Goal: Transaction & Acquisition: Purchase product/service

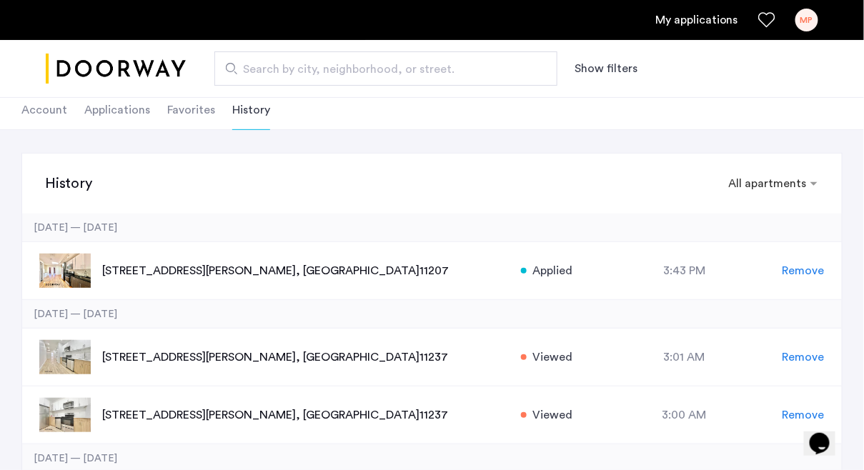
scroll to position [88, 0]
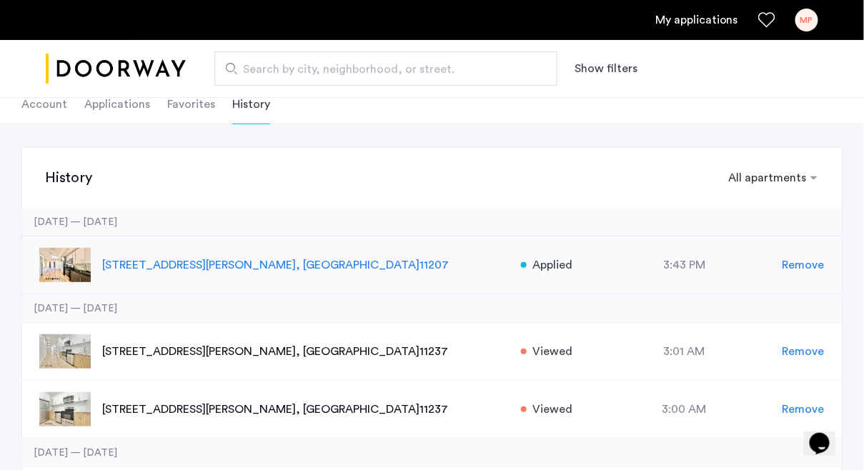
click at [271, 258] on p "23 Cooper Street, Unit 3, Brooklyn , NY 11207" at bounding box center [304, 264] width 405 height 17
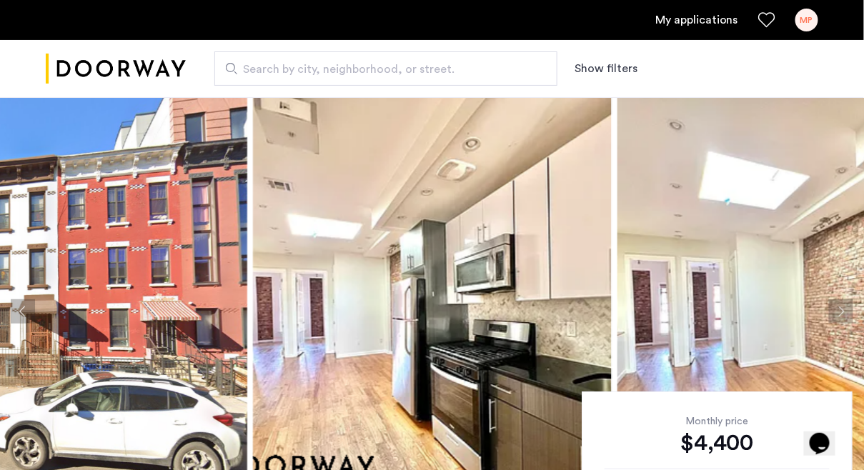
click at [804, 25] on div "MP" at bounding box center [806, 20] width 23 height 23
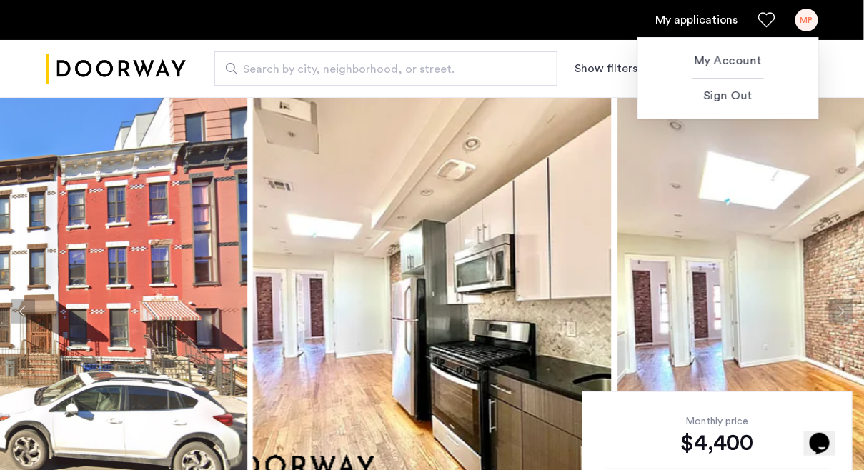
click at [699, 26] on div at bounding box center [432, 235] width 864 height 470
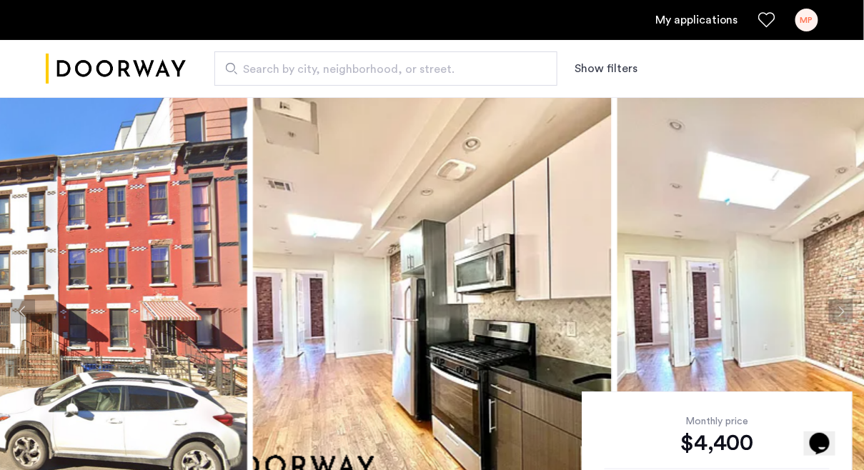
click at [689, 21] on link "My applications" at bounding box center [696, 19] width 83 height 17
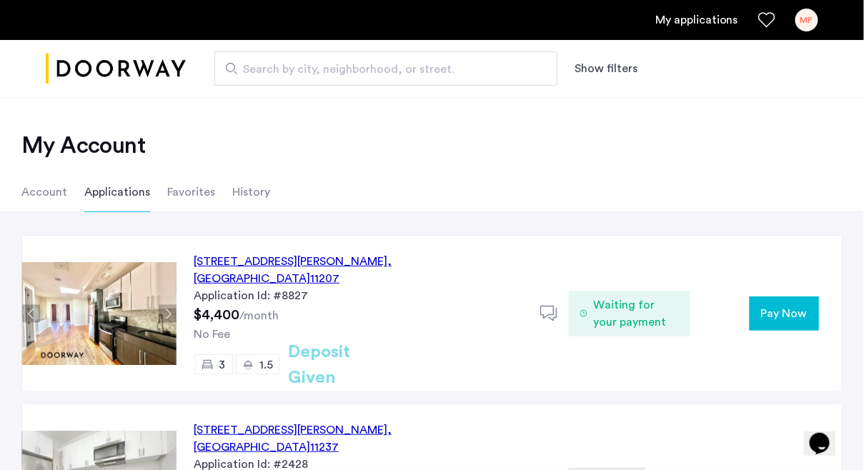
click at [779, 305] on span "Pay Now" at bounding box center [784, 313] width 46 height 17
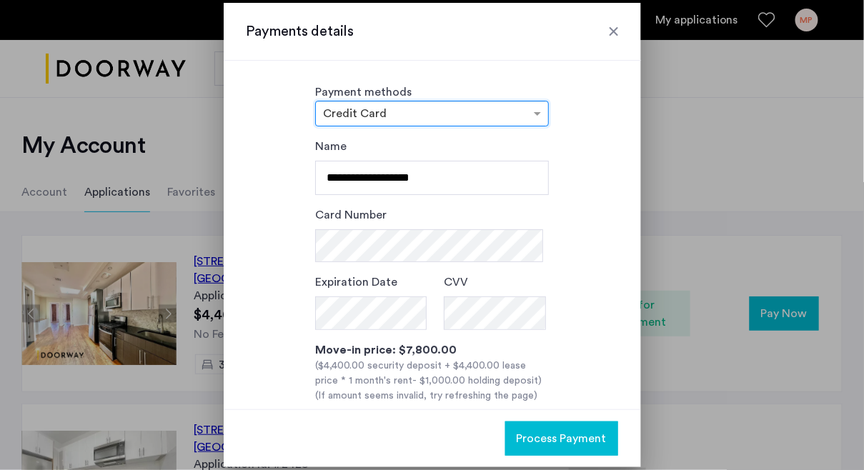
click at [498, 116] on input "text" at bounding box center [417, 115] width 189 height 10
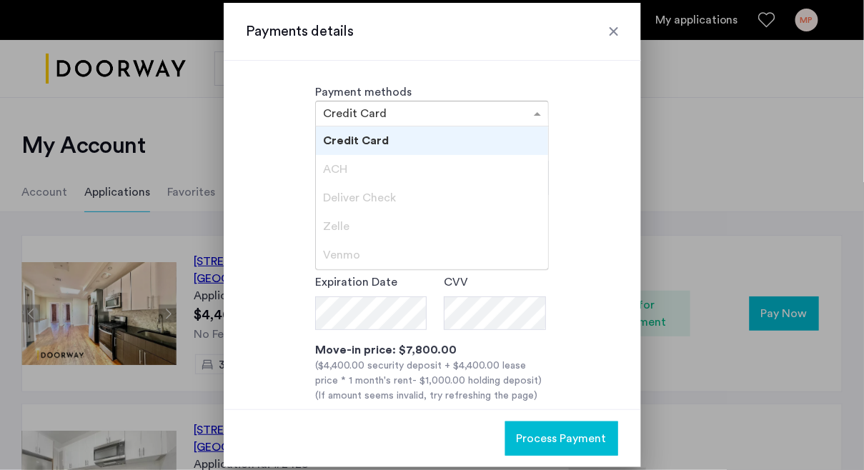
click at [393, 184] on div "Deliver Check" at bounding box center [432, 198] width 232 height 29
click at [369, 167] on div "ACH" at bounding box center [432, 169] width 232 height 29
click at [443, 181] on div "ACH" at bounding box center [432, 169] width 232 height 29
click at [424, 141] on div "Credit Card" at bounding box center [432, 140] width 232 height 29
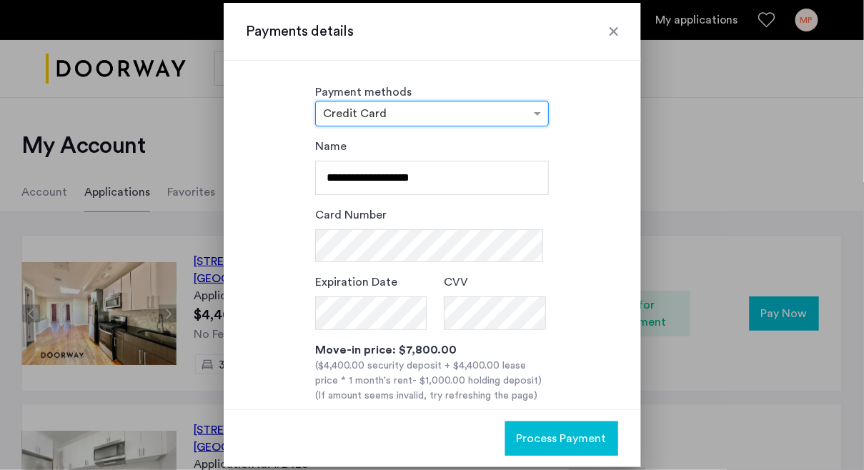
click at [580, 176] on div "**********" at bounding box center [431, 317] width 371 height 359
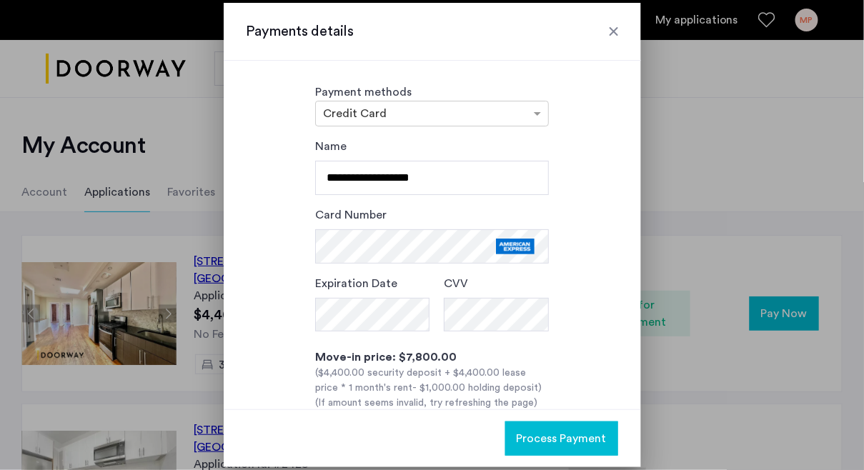
click at [596, 283] on div "**********" at bounding box center [431, 321] width 371 height 366
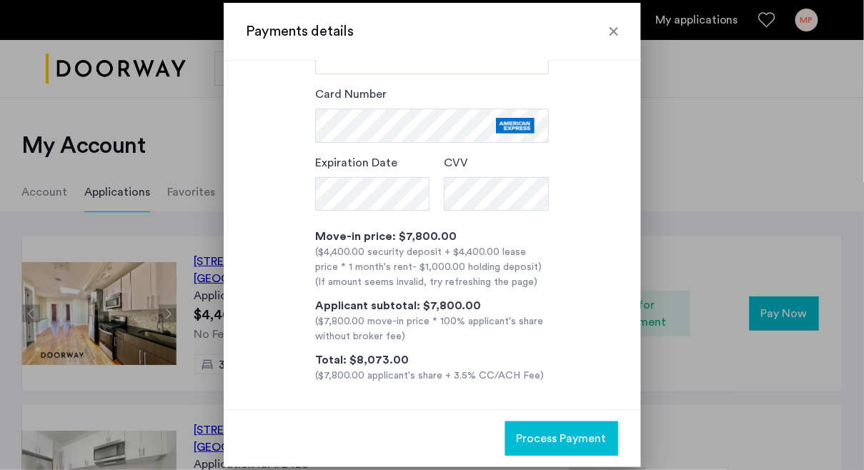
scroll to position [124, 0]
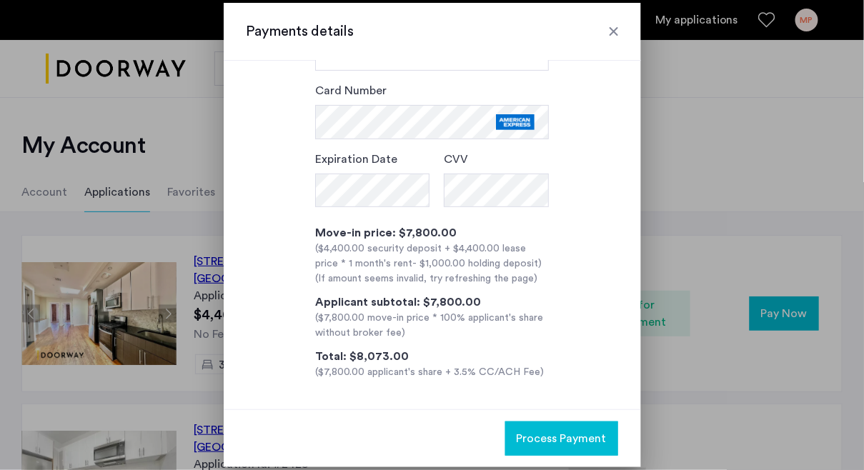
click at [547, 427] on button "Process Payment" at bounding box center [561, 438] width 113 height 34
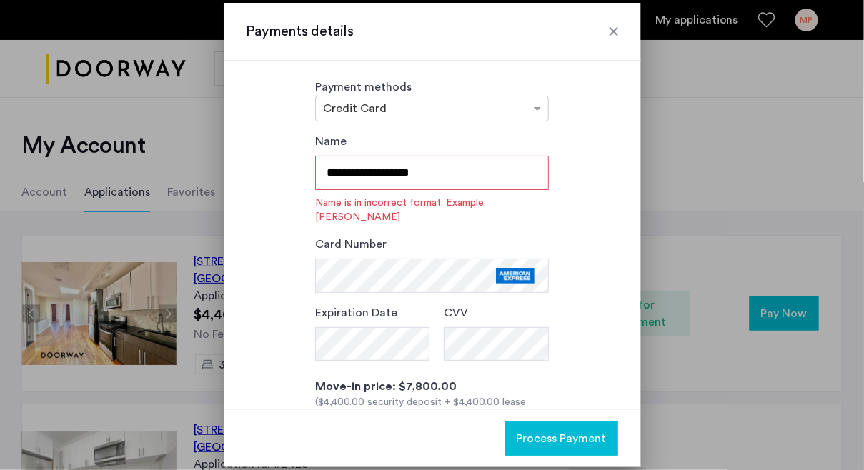
scroll to position [0, 0]
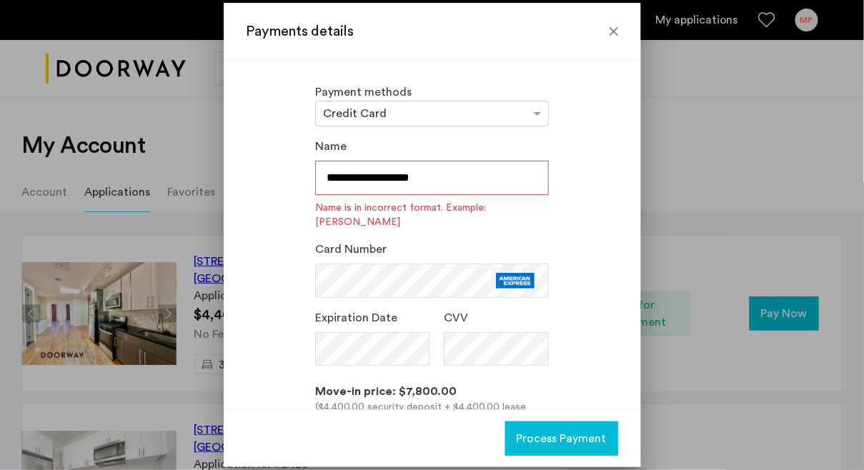
click at [402, 179] on input "**********" at bounding box center [432, 178] width 234 height 34
click at [584, 343] on div "**********" at bounding box center [431, 338] width 371 height 401
click at [366, 181] on input "**********" at bounding box center [432, 178] width 234 height 34
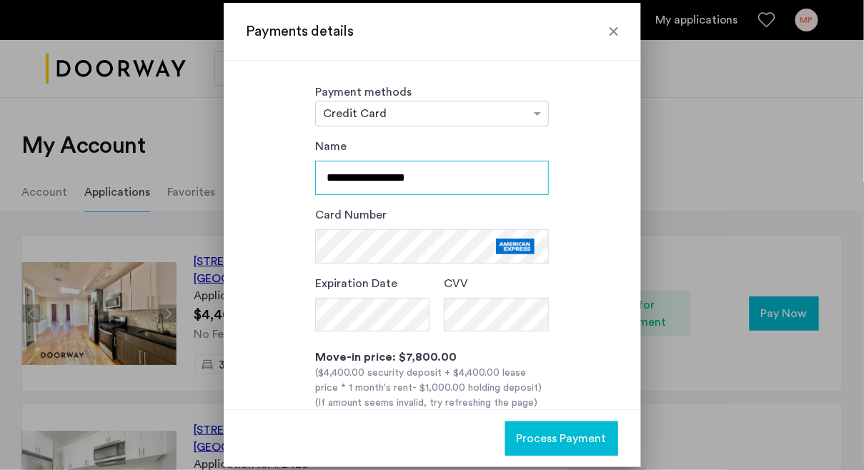
type input "**********"
click at [568, 431] on span "Process Payment" at bounding box center [561, 438] width 90 height 17
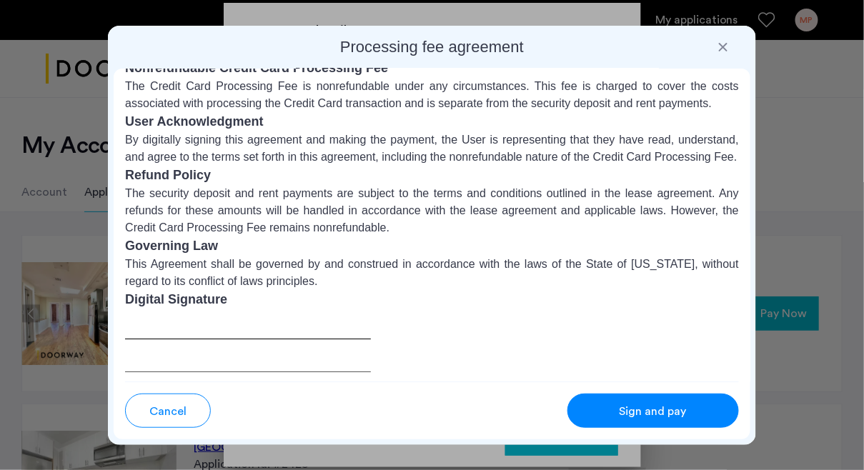
scroll to position [201, 0]
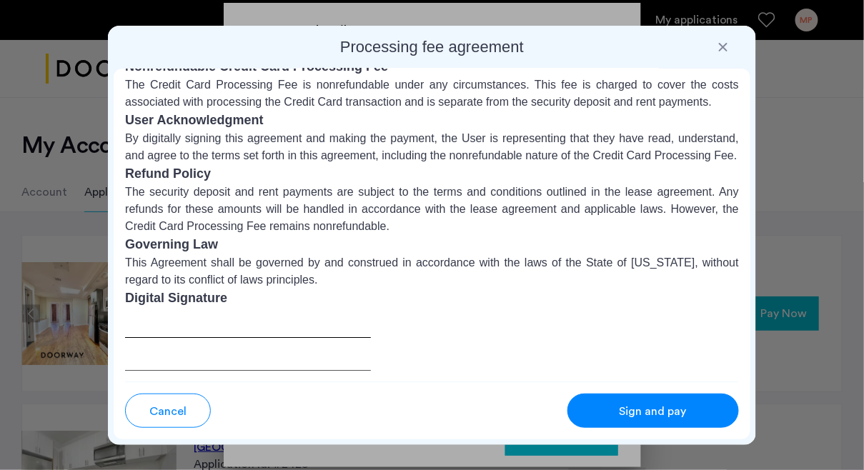
click at [276, 335] on div at bounding box center [248, 339] width 246 height 63
click at [207, 321] on div at bounding box center [248, 339] width 246 height 63
click at [598, 395] on button "Sign and pay" at bounding box center [652, 411] width 171 height 34
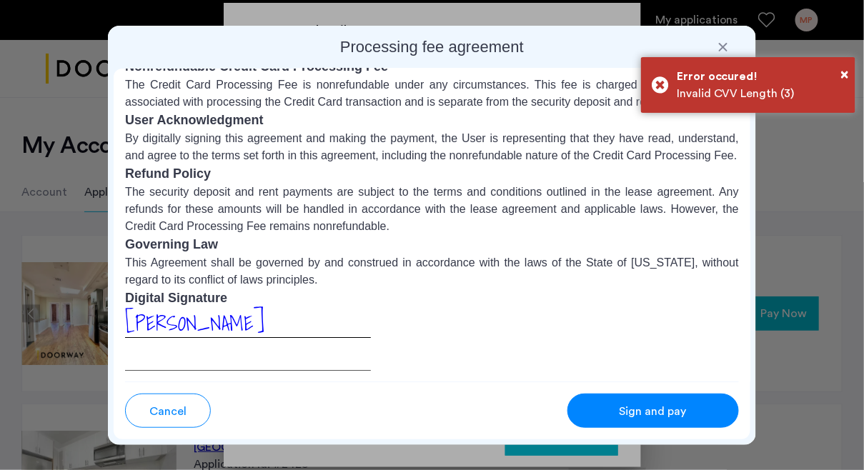
click at [726, 46] on div at bounding box center [723, 47] width 14 height 14
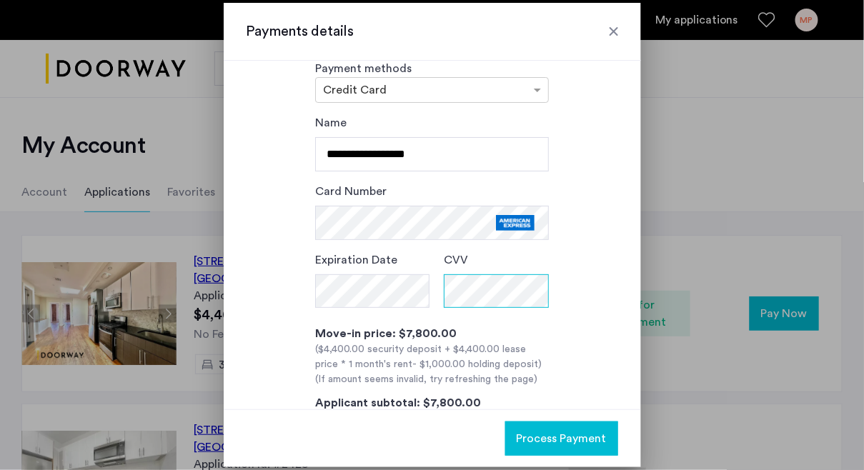
scroll to position [124, 0]
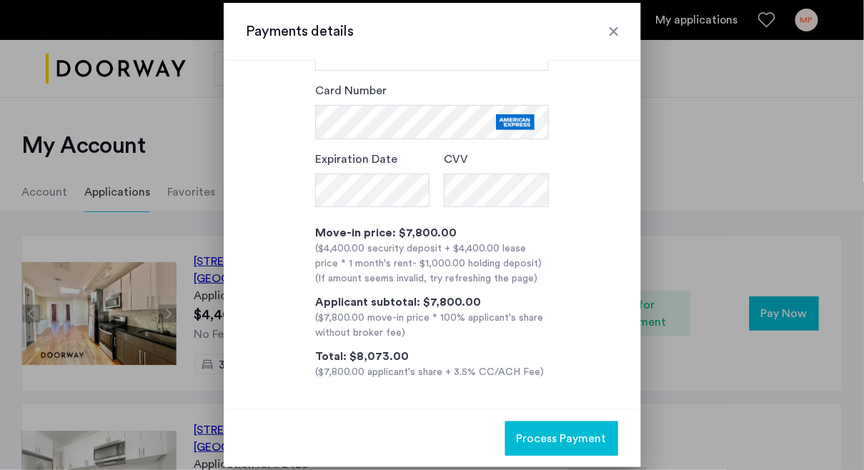
click at [583, 438] on span "Process Payment" at bounding box center [561, 438] width 90 height 17
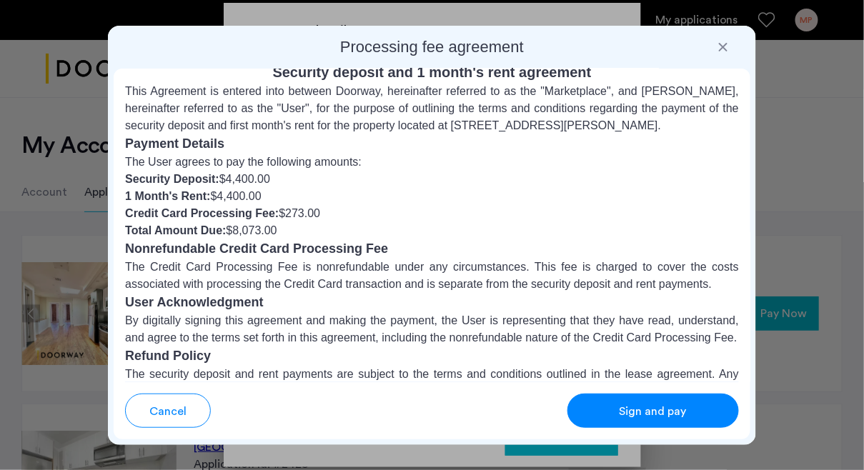
scroll to position [201, 0]
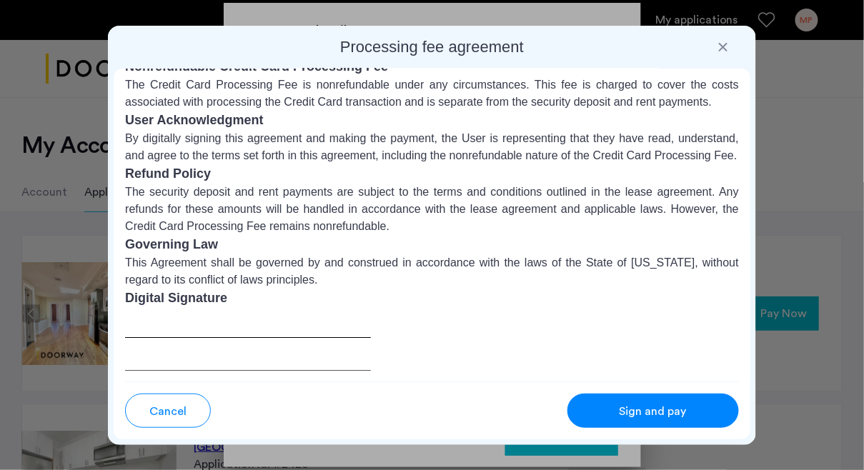
click at [726, 49] on div at bounding box center [723, 47] width 14 height 14
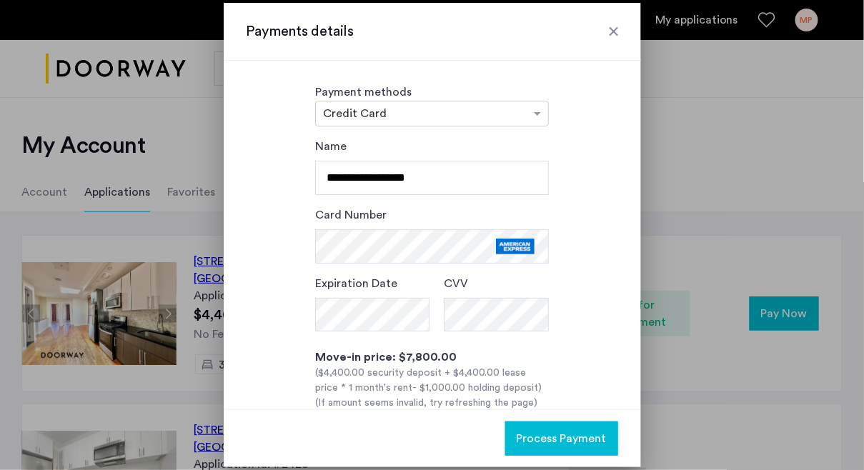
scroll to position [124, 0]
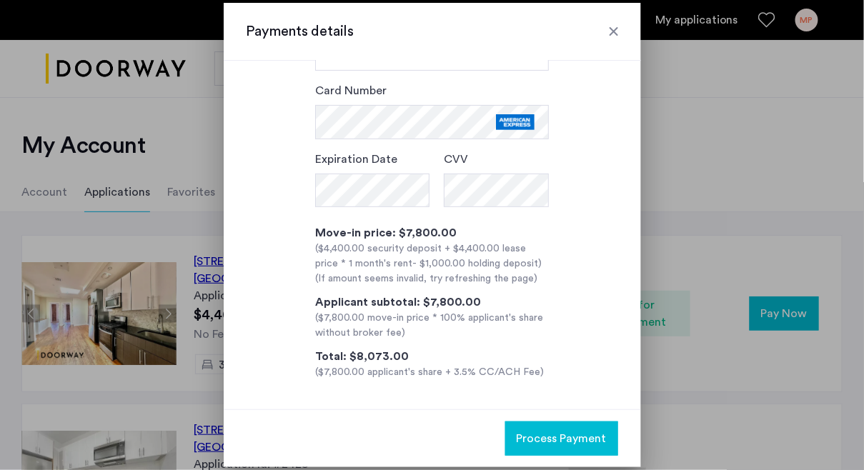
click at [536, 433] on span "Process Payment" at bounding box center [561, 438] width 90 height 17
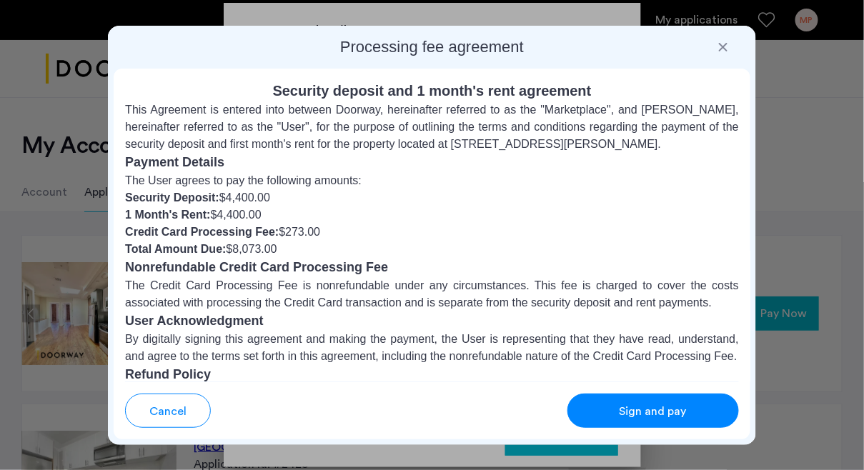
scroll to position [201, 0]
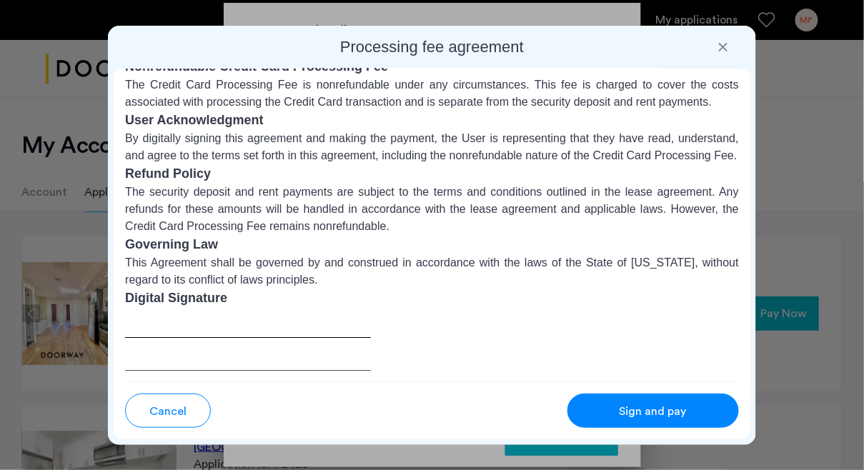
click at [596, 404] on div "Sign and pay" at bounding box center [652, 411] width 113 height 17
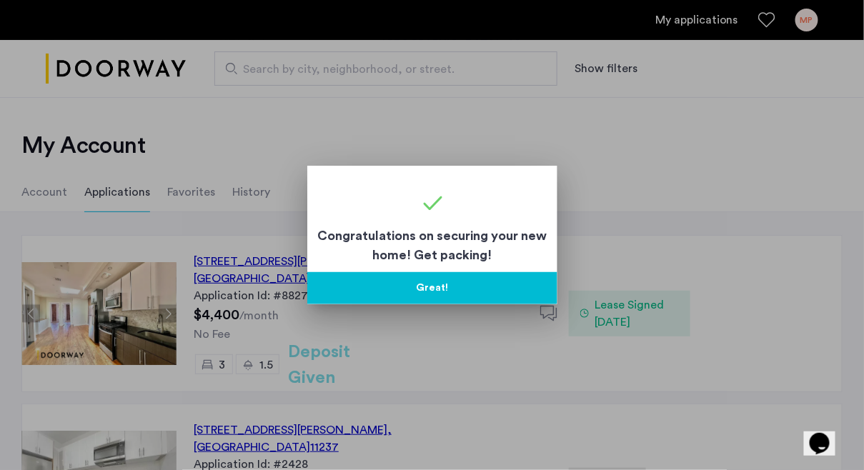
click at [478, 290] on button "Great!" at bounding box center [432, 288] width 250 height 32
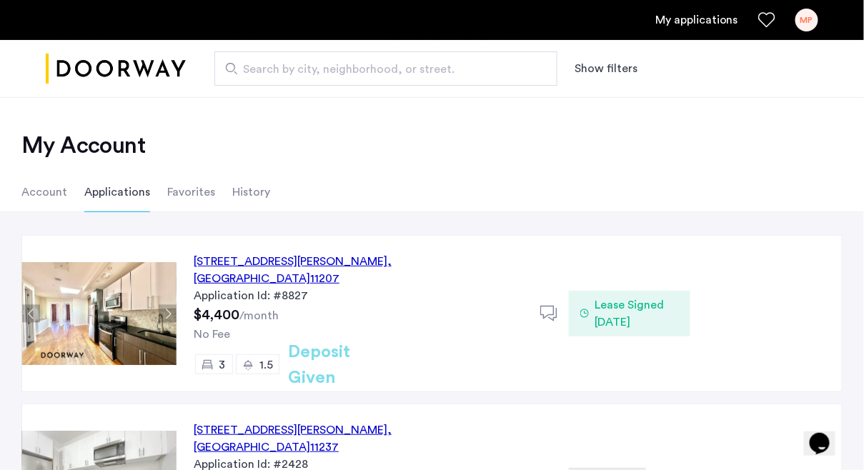
click at [484, 220] on div "[STREET_ADDRESS][PERSON_NAME] Application Id: #8827 $4,400 /month No Fee 3 1.5 …" at bounding box center [432, 415] width 864 height 406
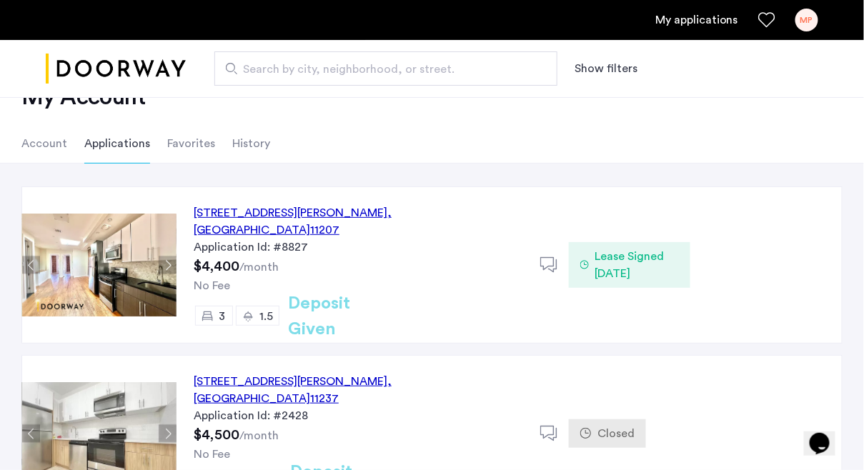
scroll to position [59, 0]
